Goal: Information Seeking & Learning: Learn about a topic

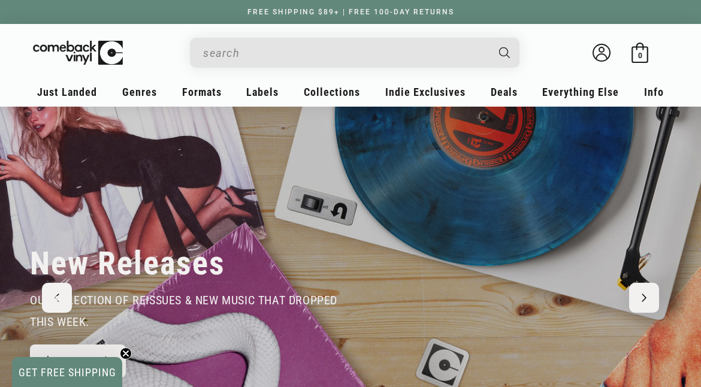
click at [343, 53] on input "Search" at bounding box center [345, 53] width 284 height 25
type input "f"
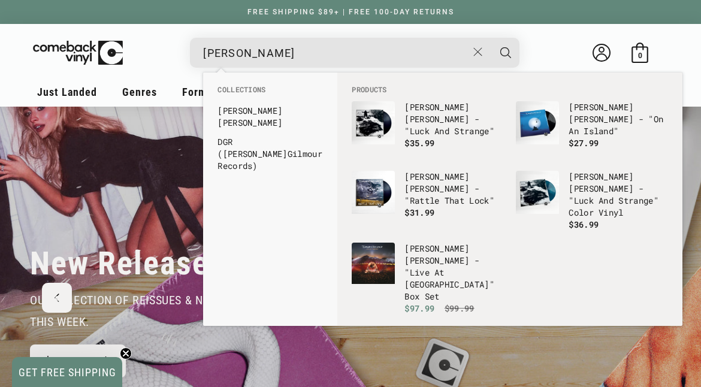
type input "[PERSON_NAME]"
click at [491, 38] on button "Search" at bounding box center [506, 53] width 30 height 30
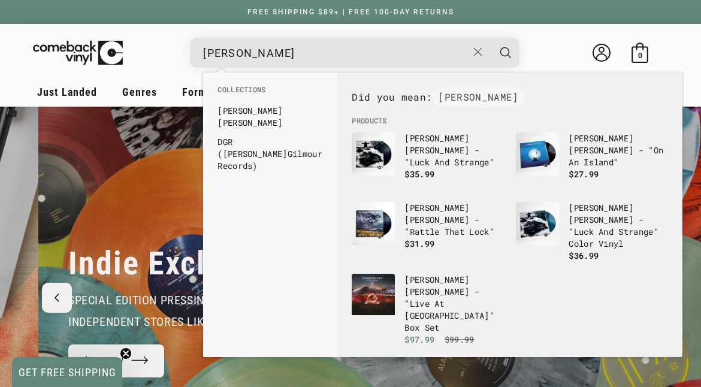
scroll to position [0, 701]
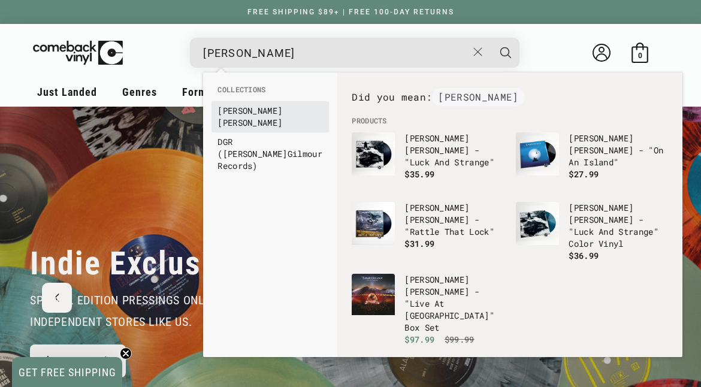
click at [268, 111] on link "[PERSON_NAME]" at bounding box center [269, 117] width 105 height 24
